Goal: Find contact information: Find contact information

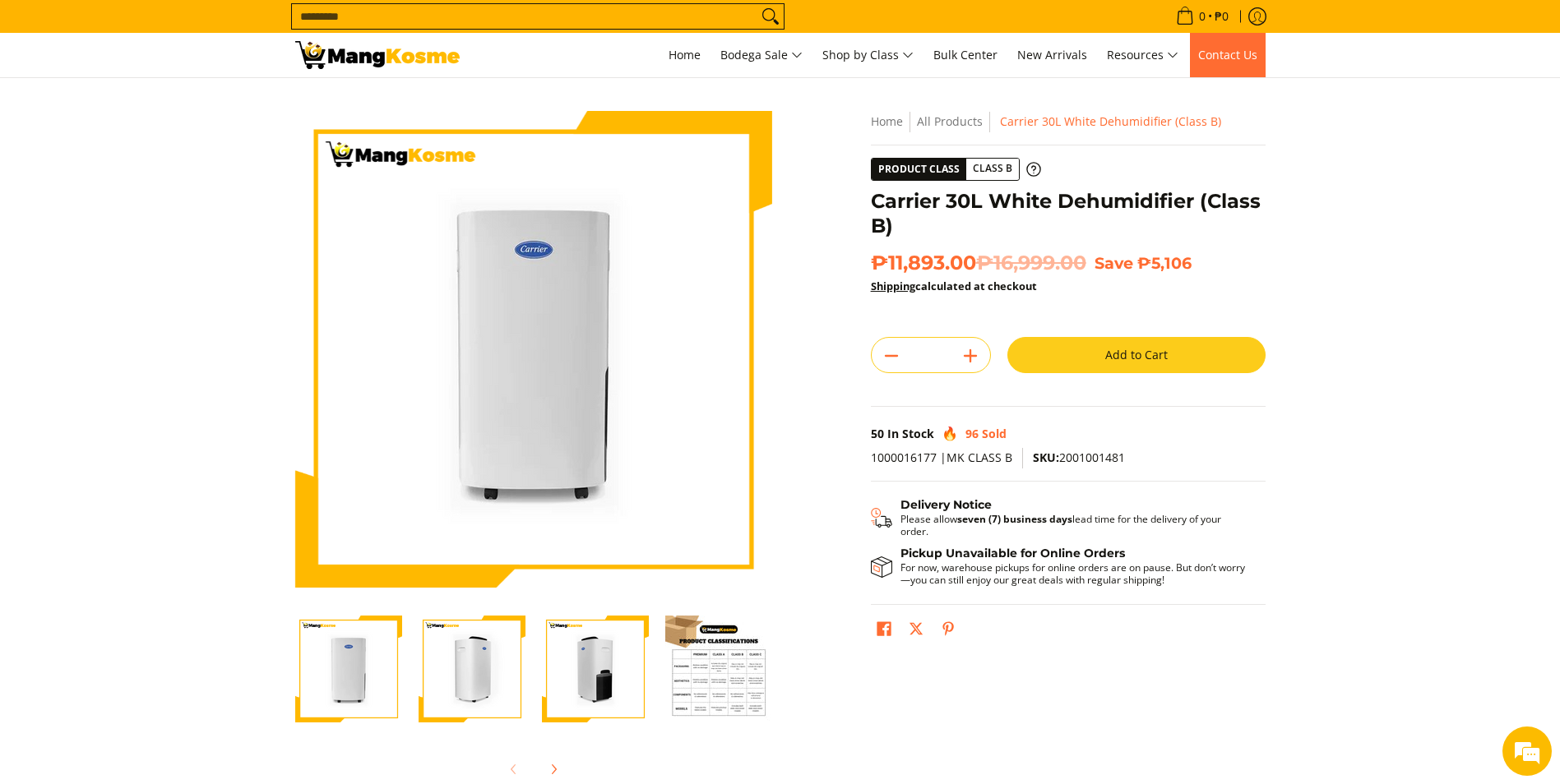
click at [1248, 59] on span "Contact Us" at bounding box center [1228, 55] width 59 height 16
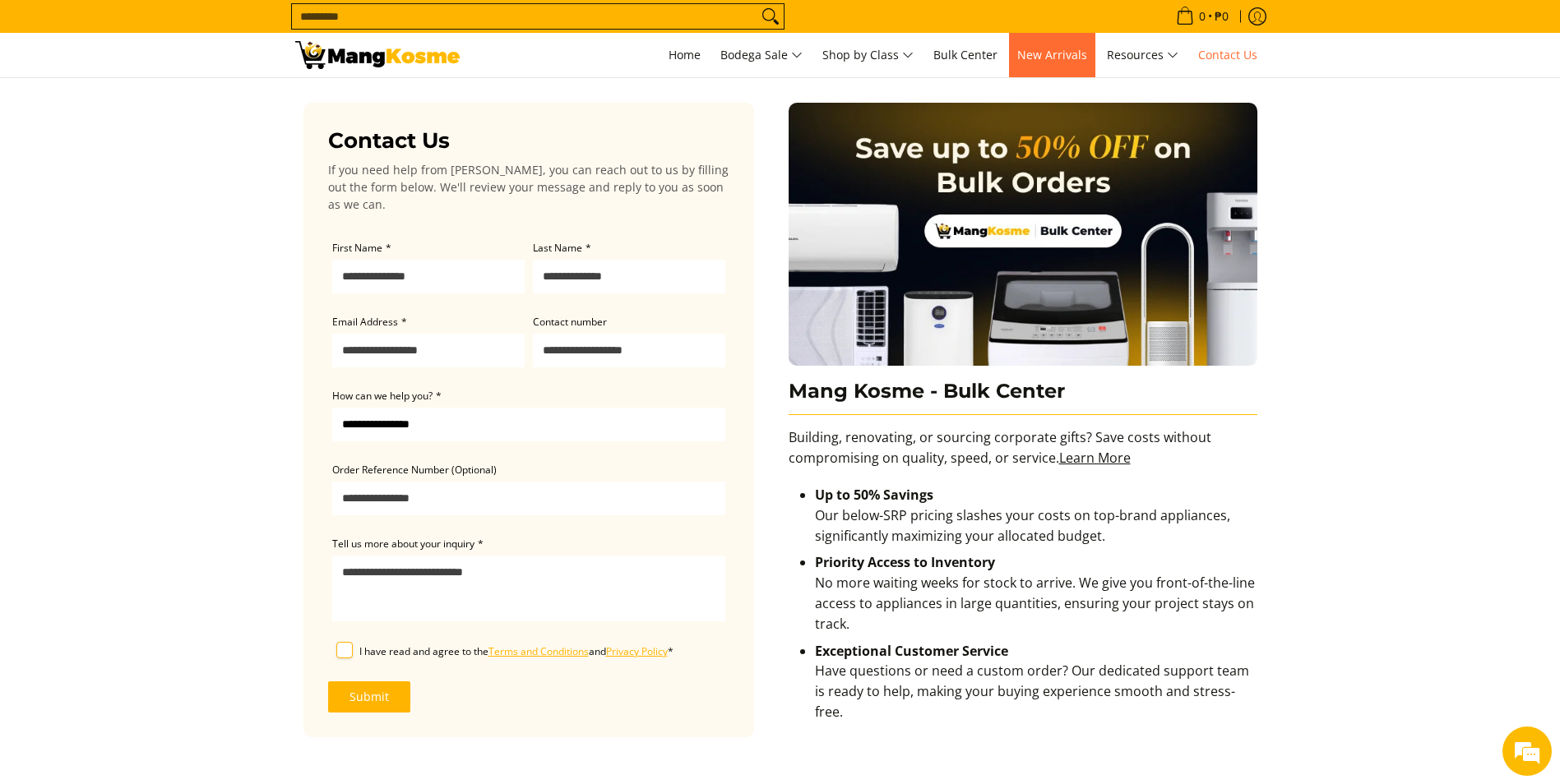
click at [1022, 68] on link "New Arrivals" at bounding box center [1052, 56] width 87 height 45
